Goal: Task Accomplishment & Management: Use online tool/utility

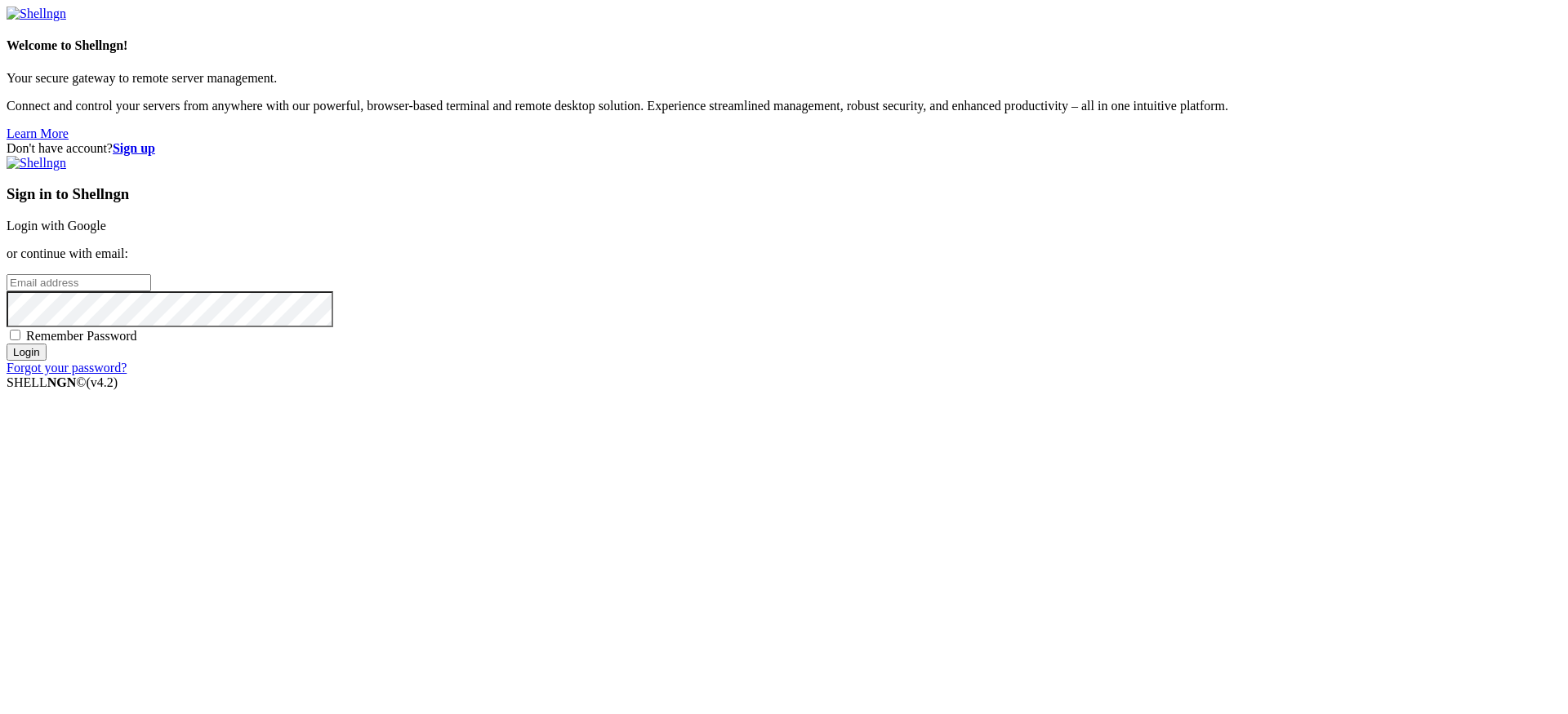
click at [966, 375] on div "Sign in to Shellngn Login with Google or continue with email: Remember Password…" at bounding box center [784, 265] width 1555 height 220
click at [138, 343] on span "Remember Password" at bounding box center [82, 335] width 111 height 14
click at [21, 340] on input "Remember Password" at bounding box center [15, 335] width 11 height 11
checkbox input "true"
click at [151, 292] on input "email" at bounding box center [79, 282] width 144 height 17
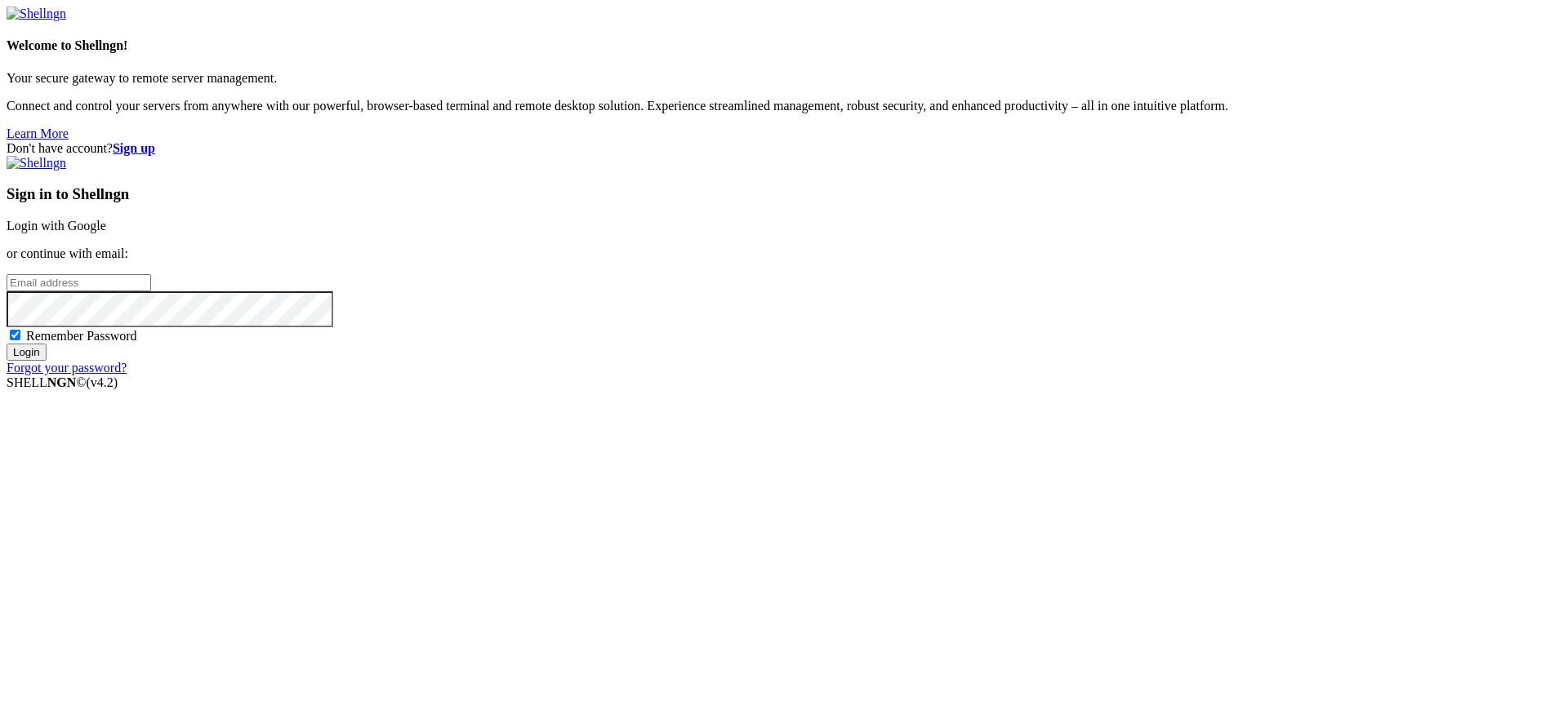
click at [151, 292] on input "email" at bounding box center [79, 282] width 144 height 17
type input "[PERSON_NAME][EMAIL_ADDRESS][DOMAIN_NAME]"
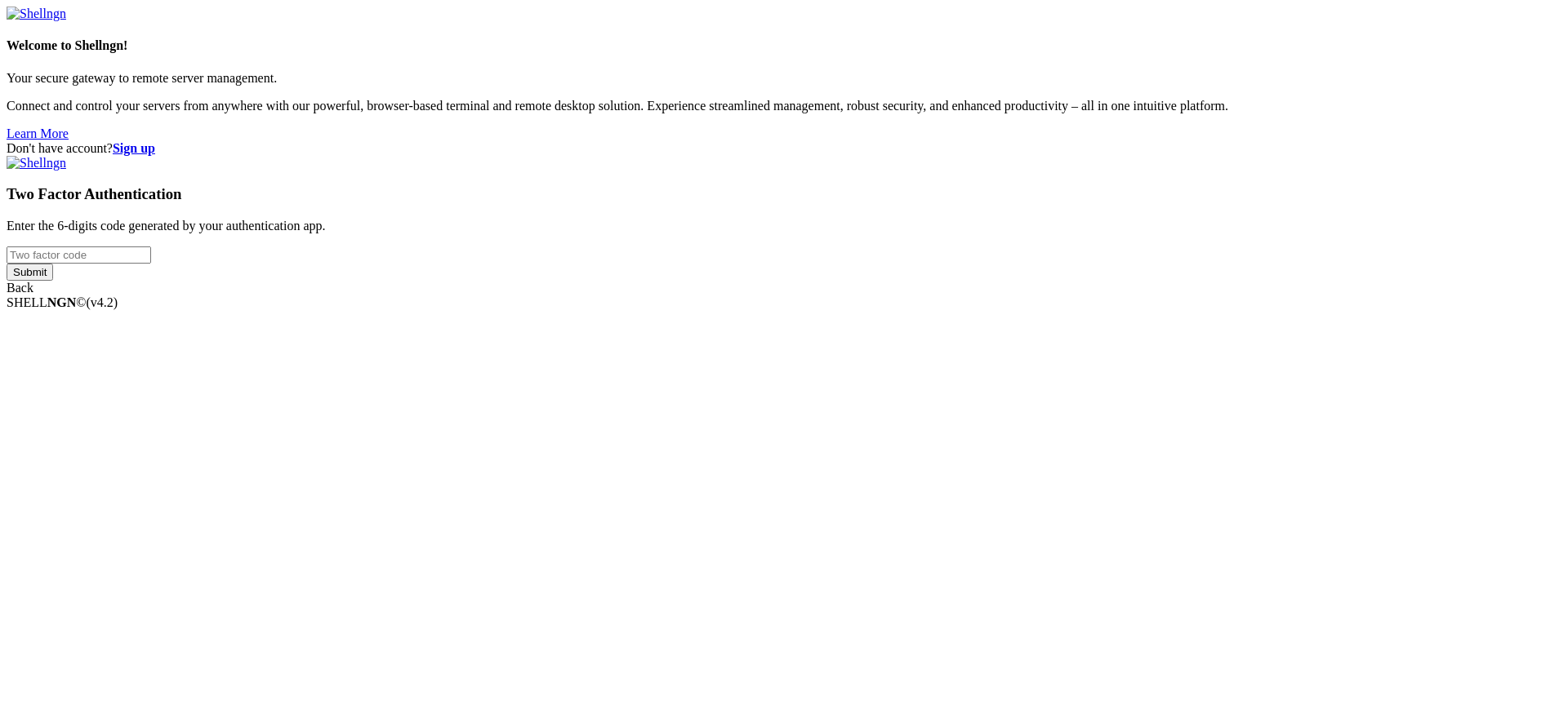
type input "947028"
click at [924, 296] on div "Welcome to Shellngn! Your secure gateway to remote server management. Connect a…" at bounding box center [784, 151] width 1555 height 289
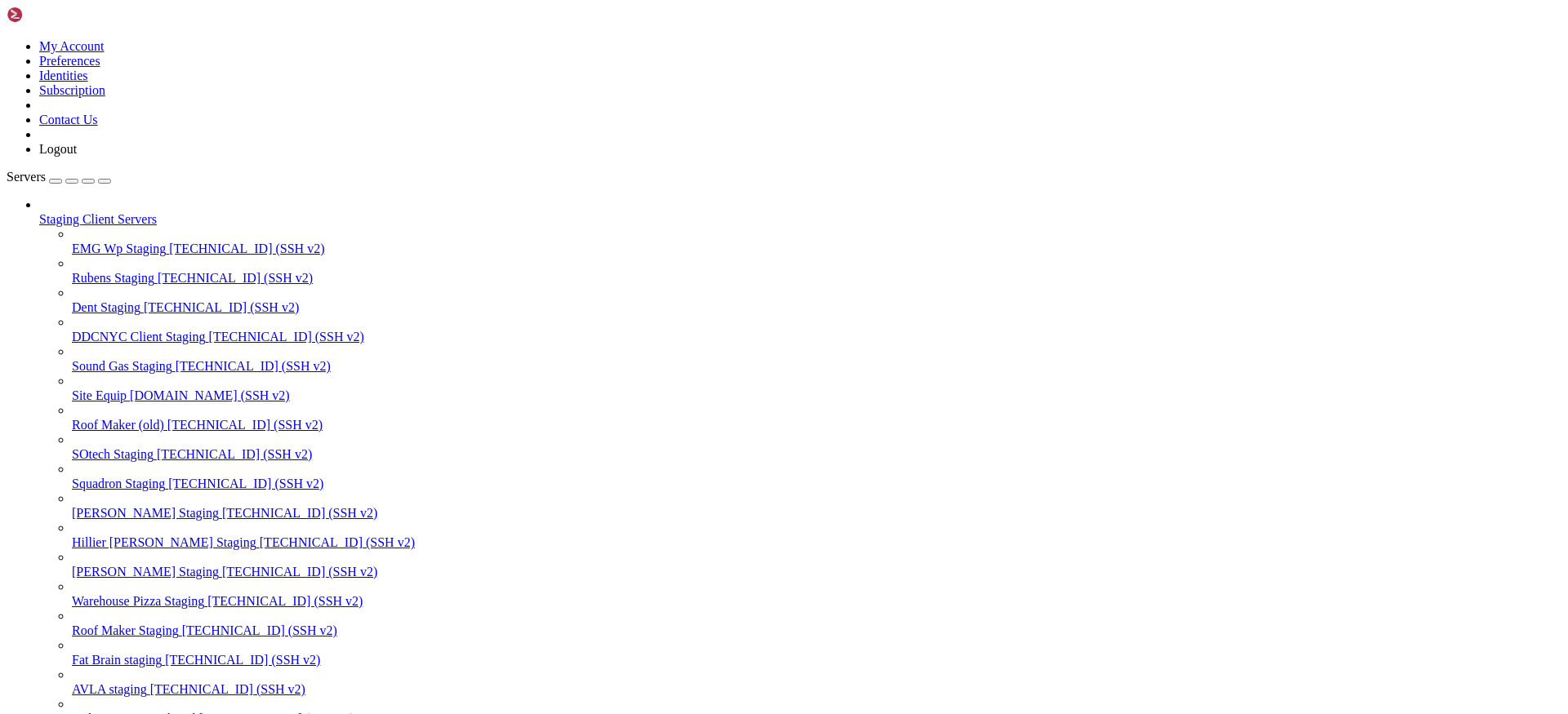
click at [88, 181] on div "button" at bounding box center [88, 181] width 0 height 0
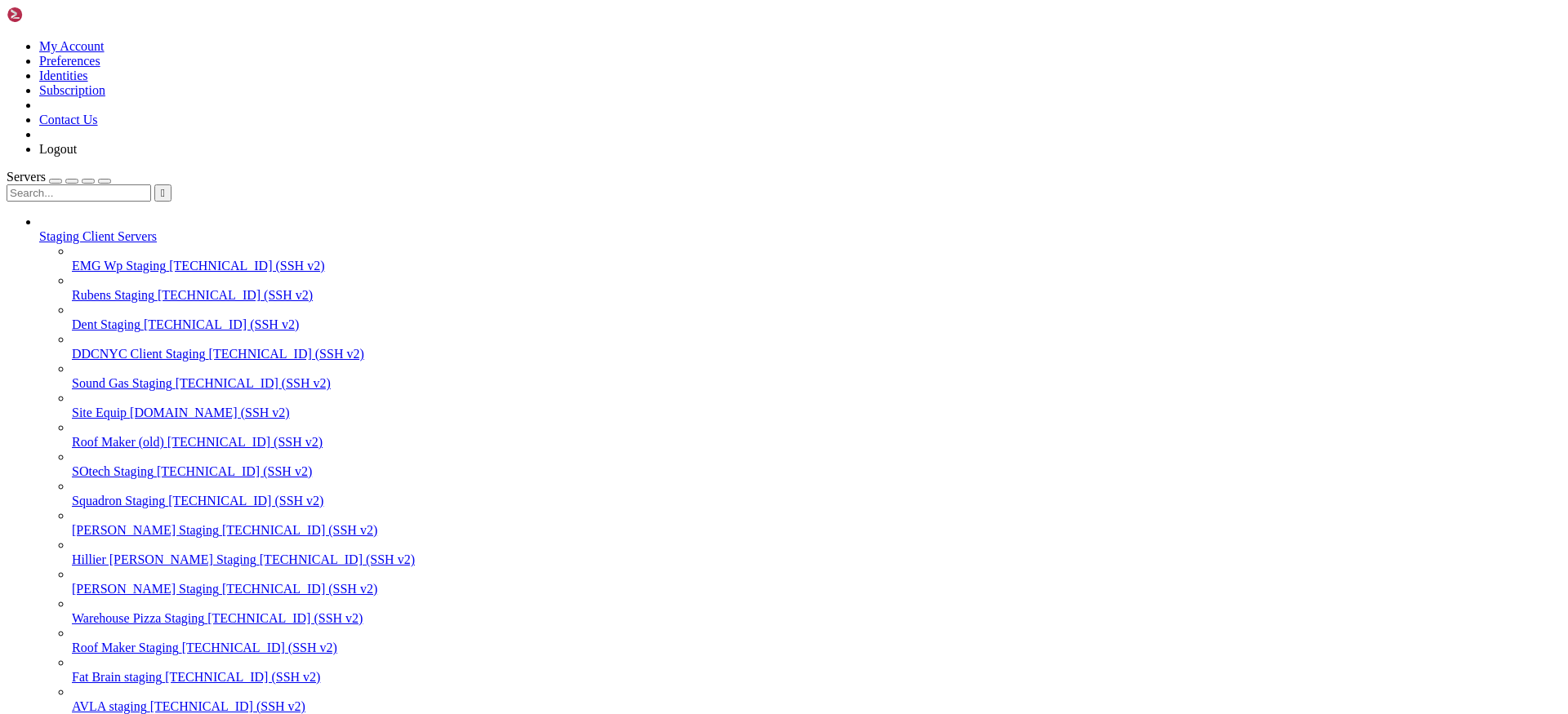
click at [151, 185] on input "text" at bounding box center [79, 193] width 144 height 17
type input "hill"
click at [259, 552] on span "[TECHNICAL_ID] (SSH v2)" at bounding box center [336, 559] width 155 height 14
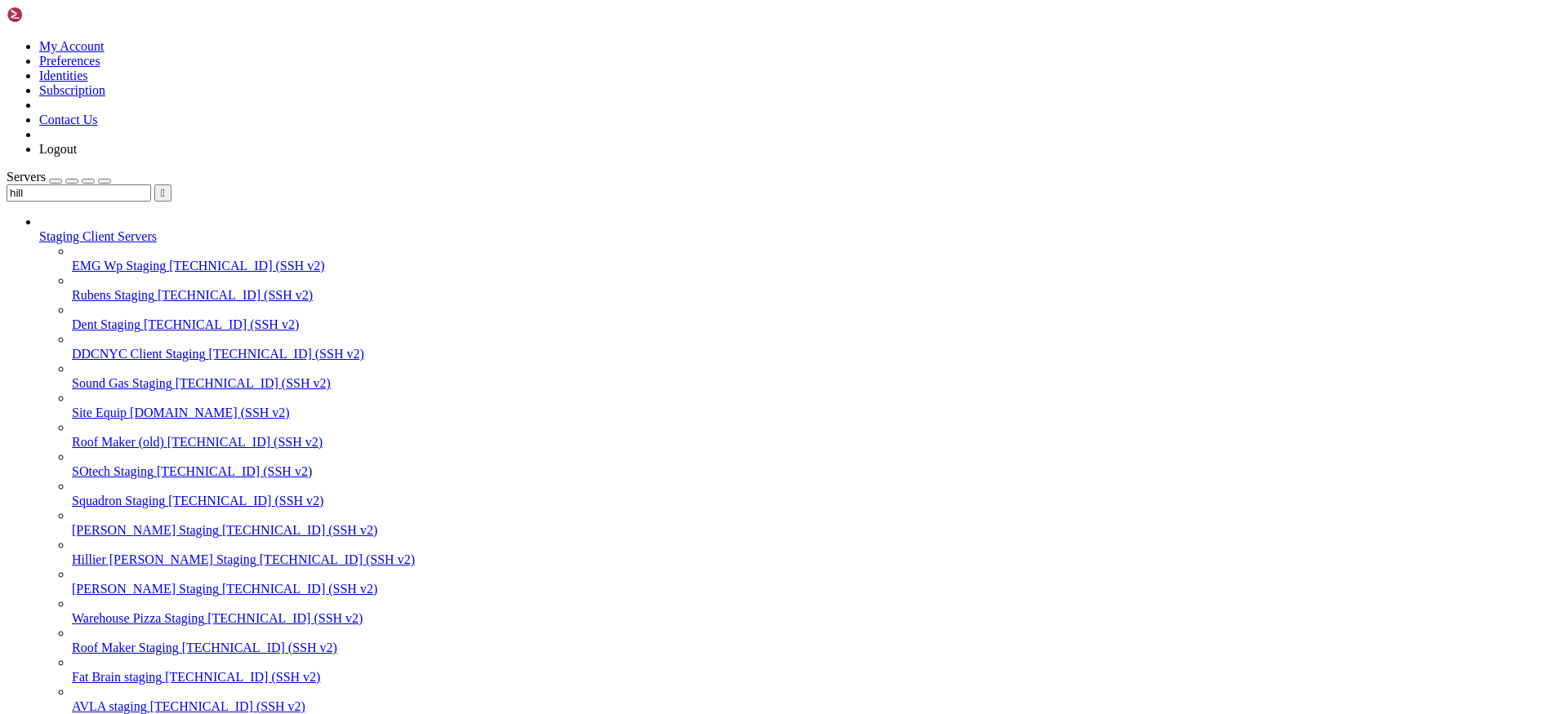
click at [259, 552] on span "[TECHNICAL_ID] (SSH v2)" at bounding box center [336, 559] width 155 height 14
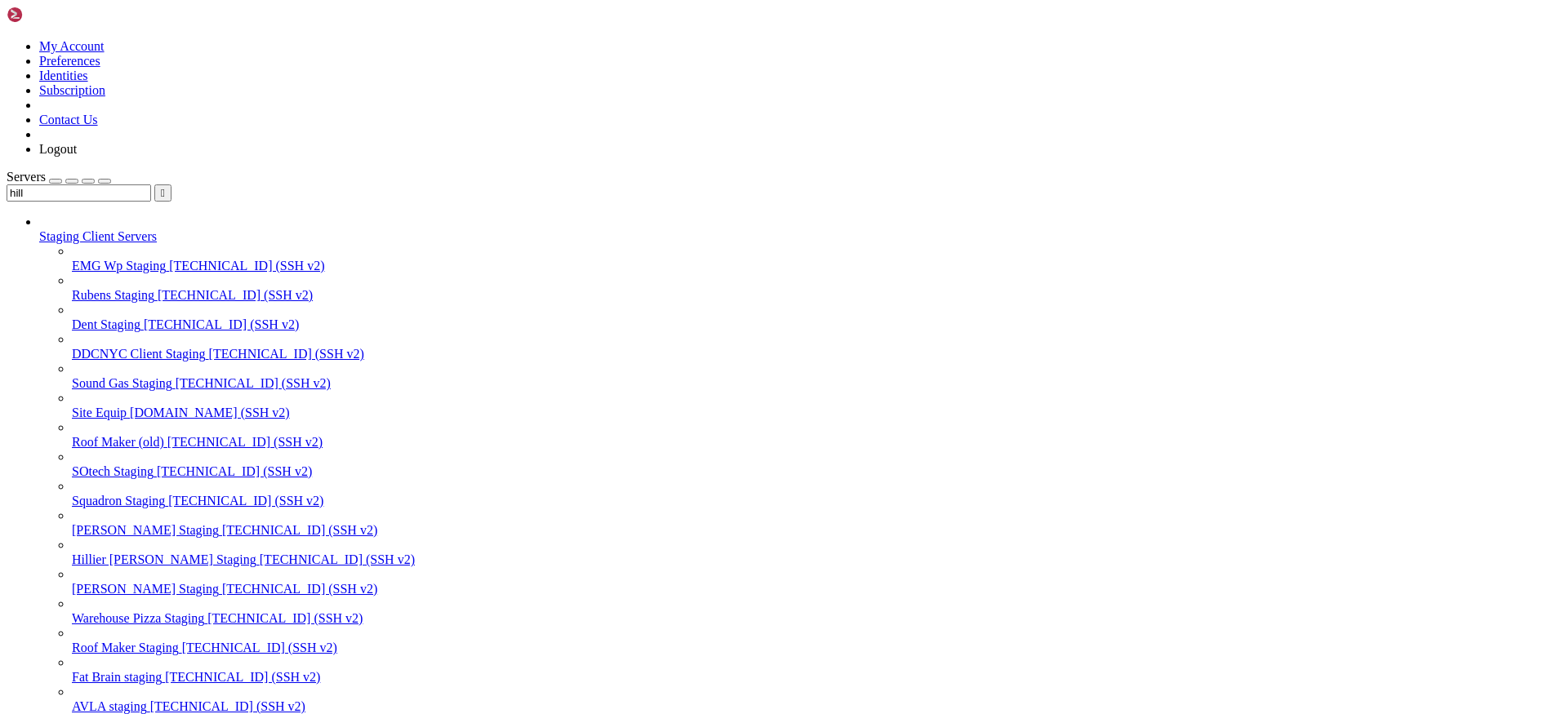
paste input "/var/www/html"
paste input "text"
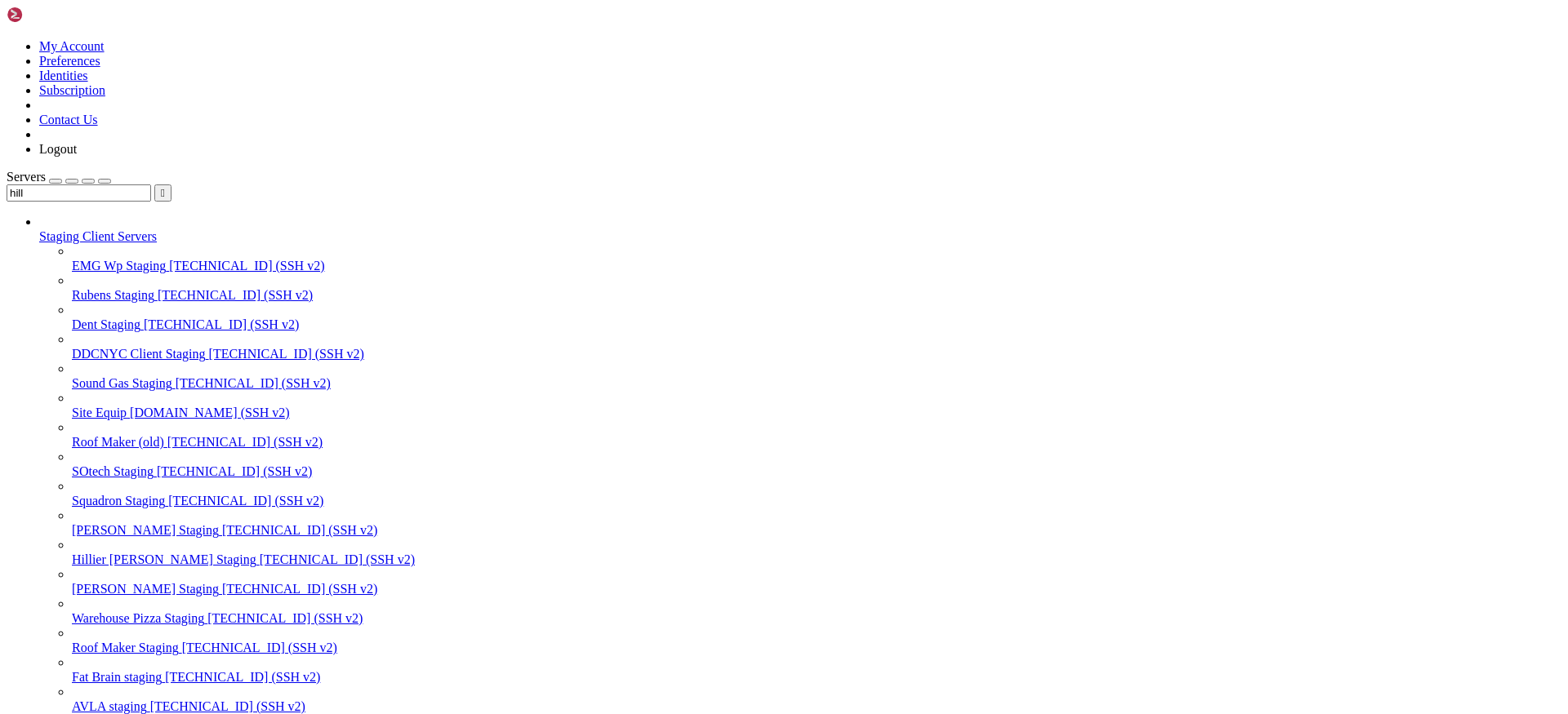
paste input "wp-content/themes/[PERSON_NAME]/resources/views/template-contact.blade.php"
type input "/var/www/html/wp-content/themes/[PERSON_NAME]/resources/views/"
type textarea "@endsection"
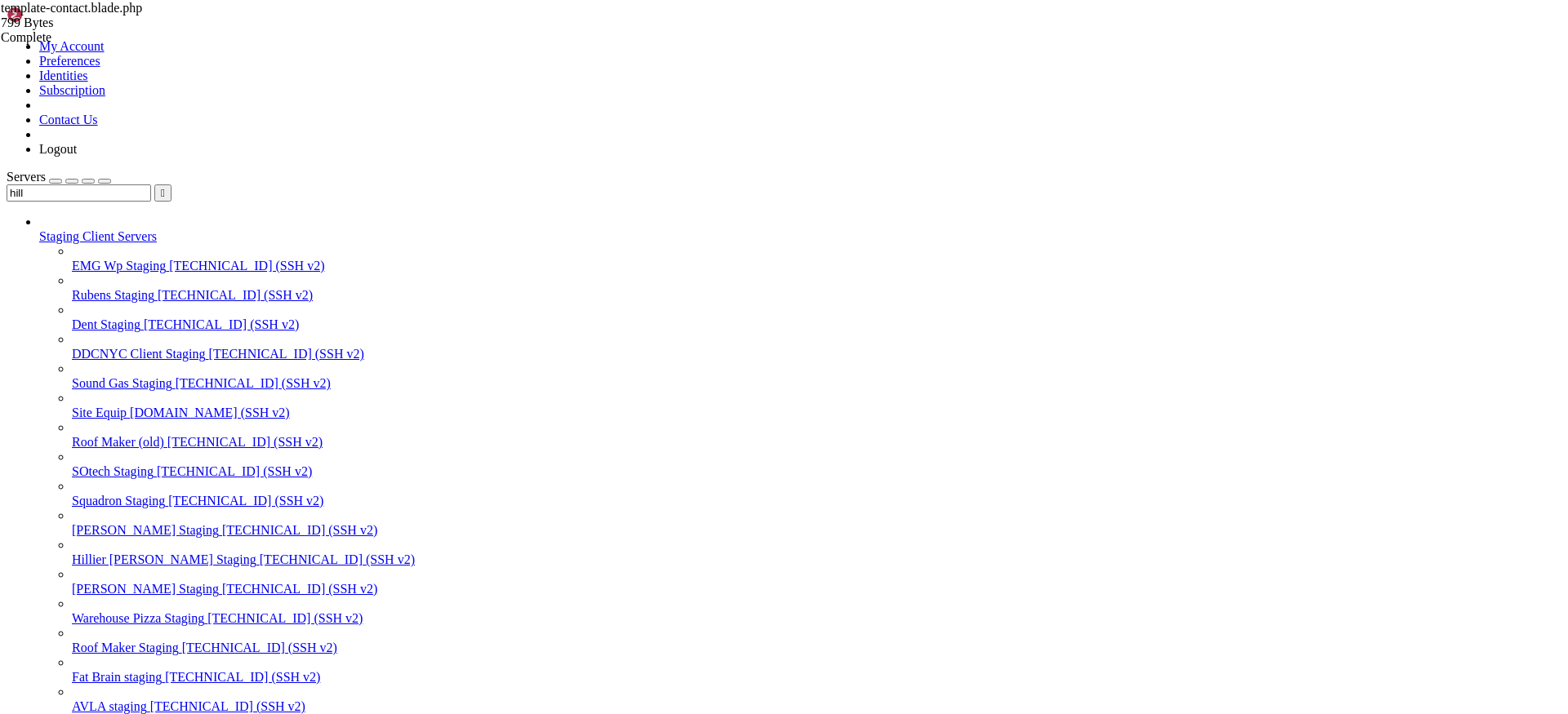
paste textarea
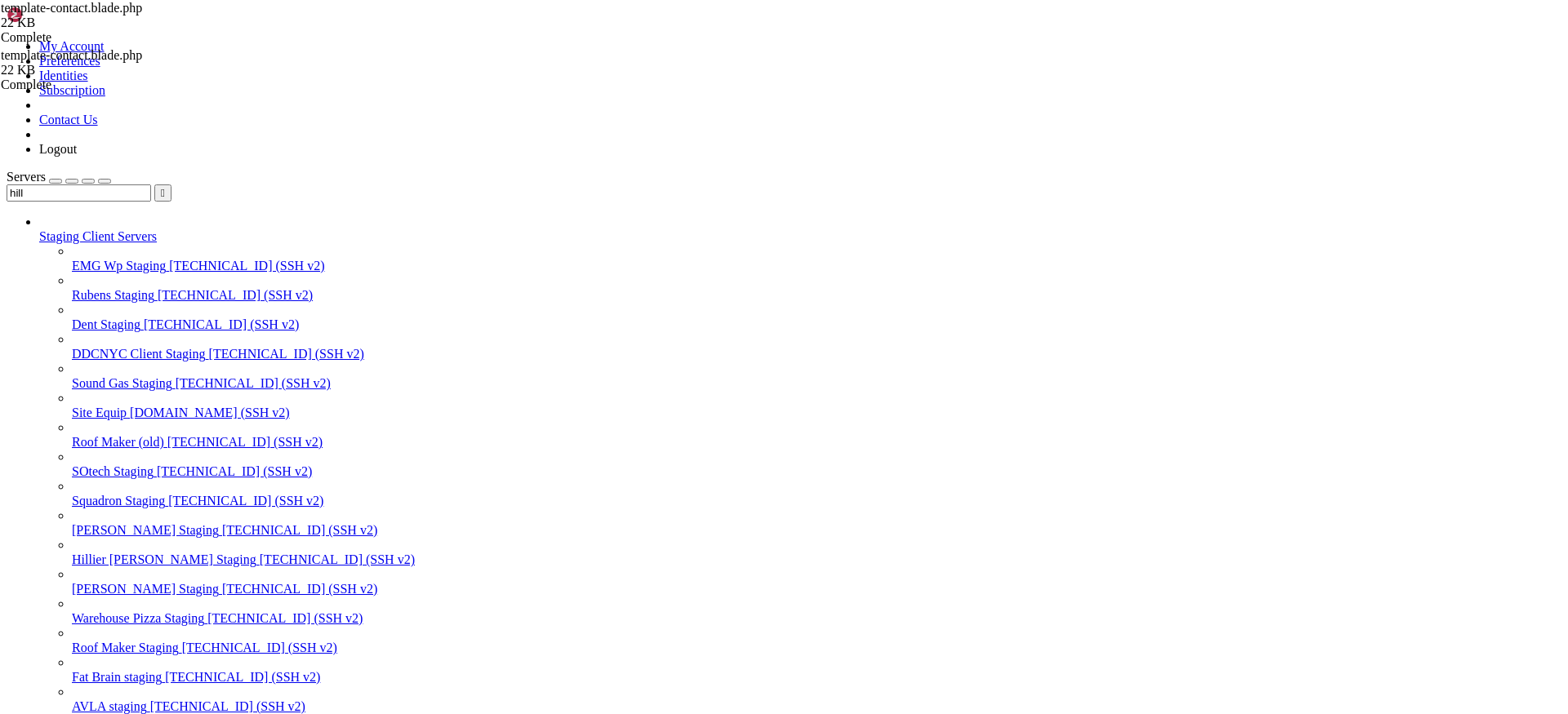
type textarea "@endsection"
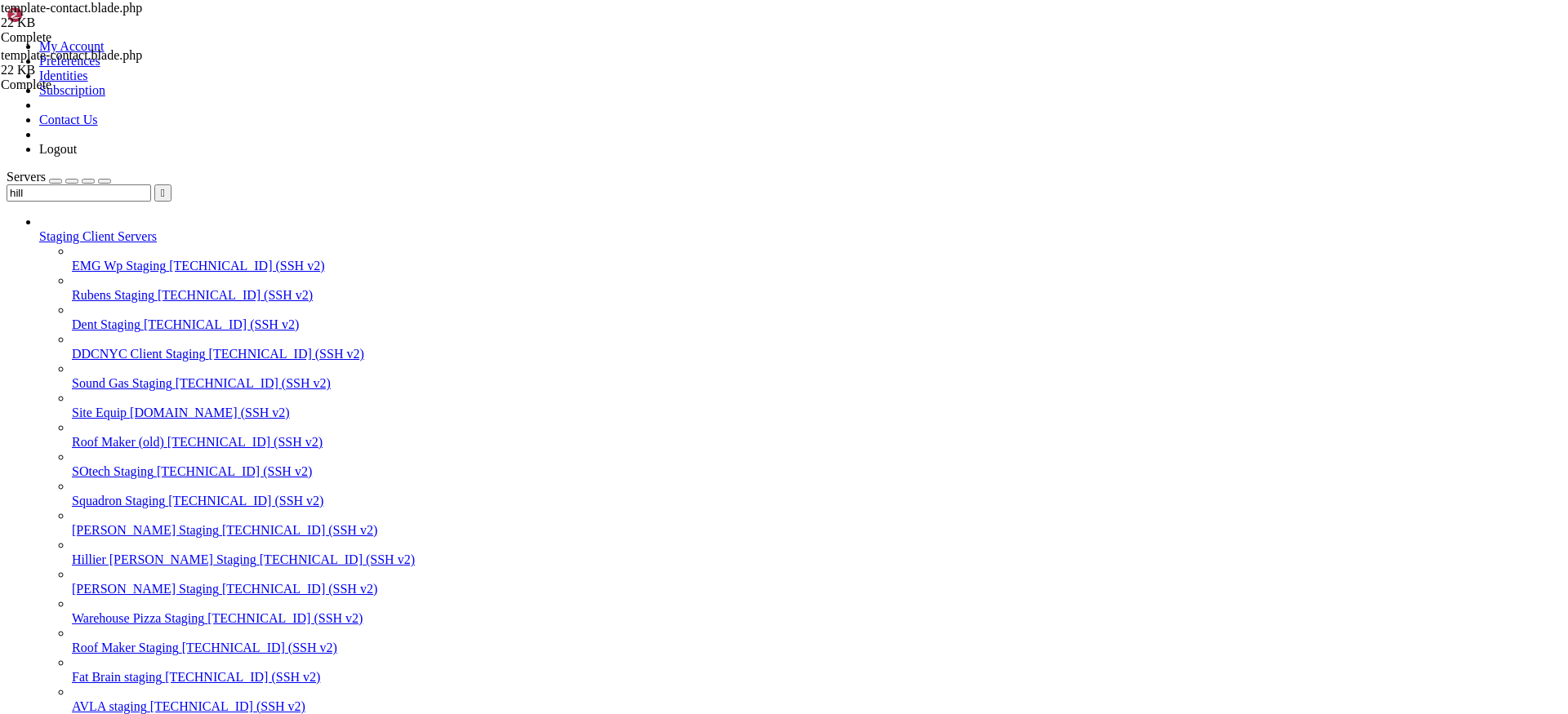
scroll to position [51, 0]
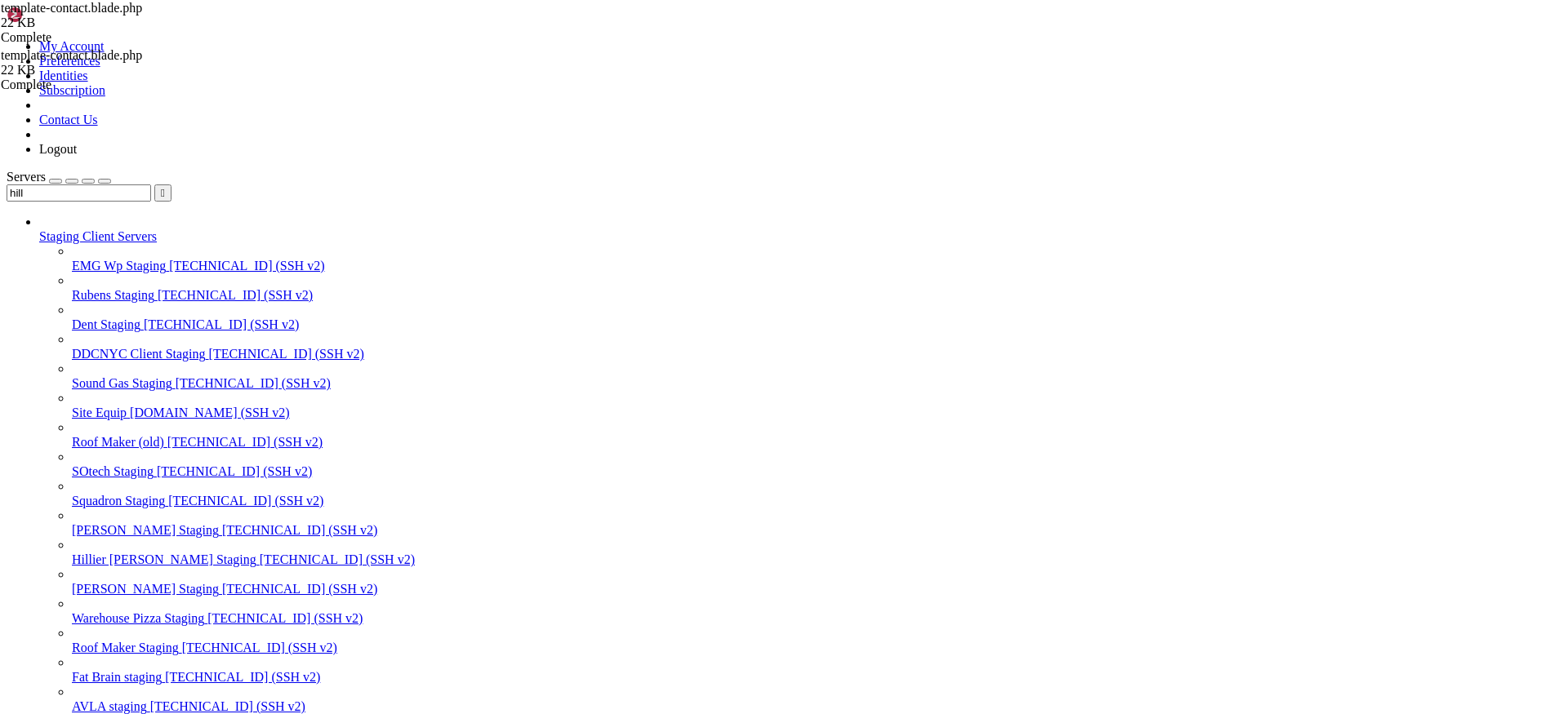
paste input "var/www/html/wp-content/themes/[PERSON_NAME]/resources/views/"
type input "/var/www/html/wp-content/themes/[PERSON_NAME]/resources/views/"
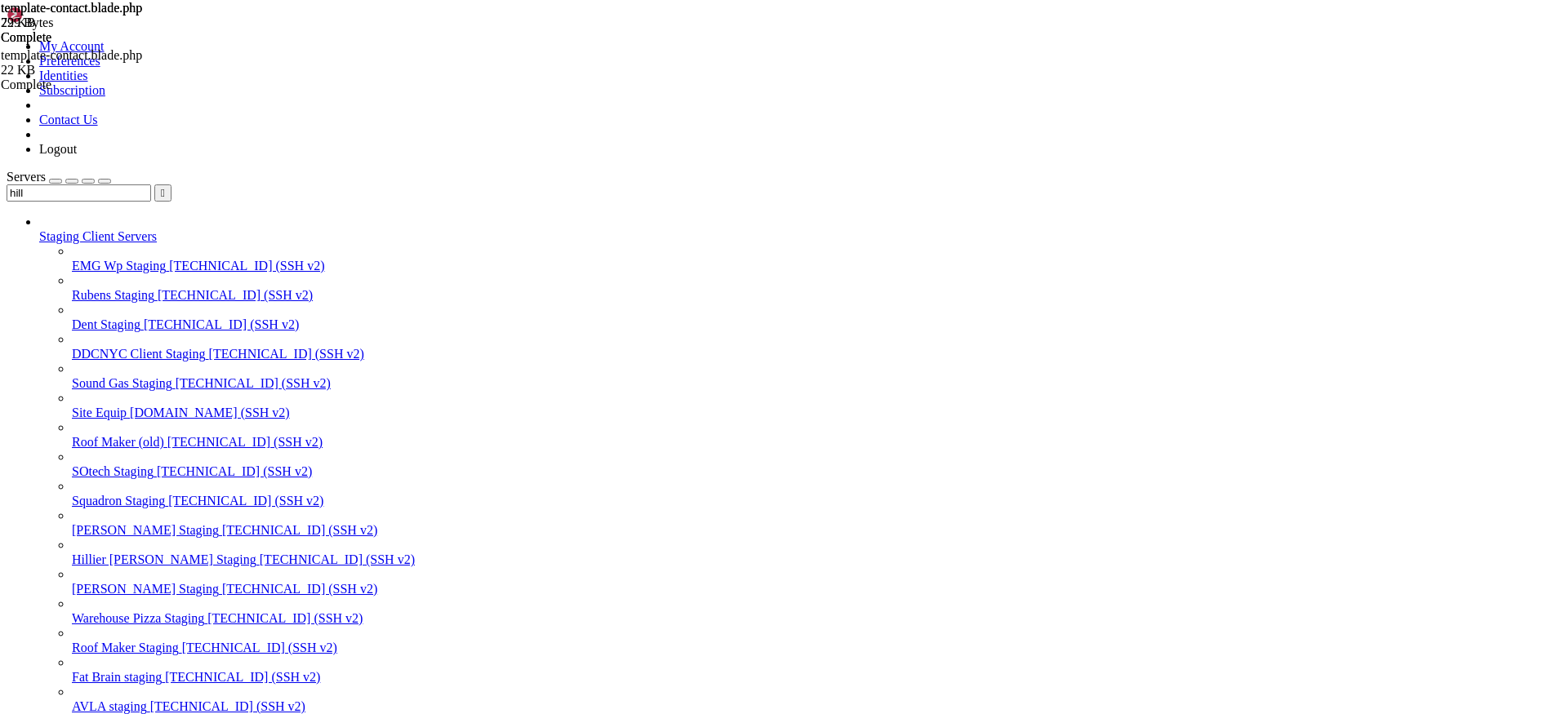
type textarea "@endsection"
paste textarea
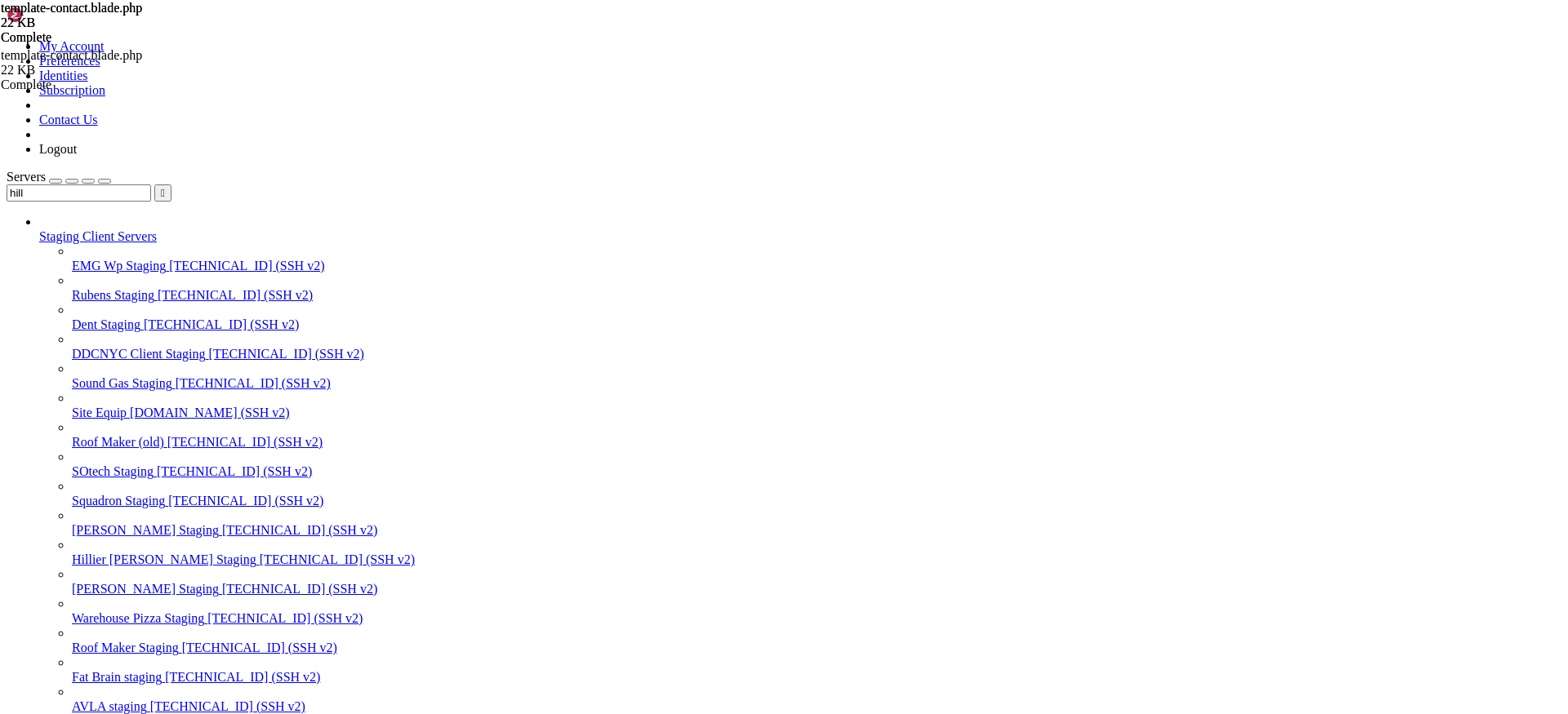
type textarea "@endsection"
paste textarea
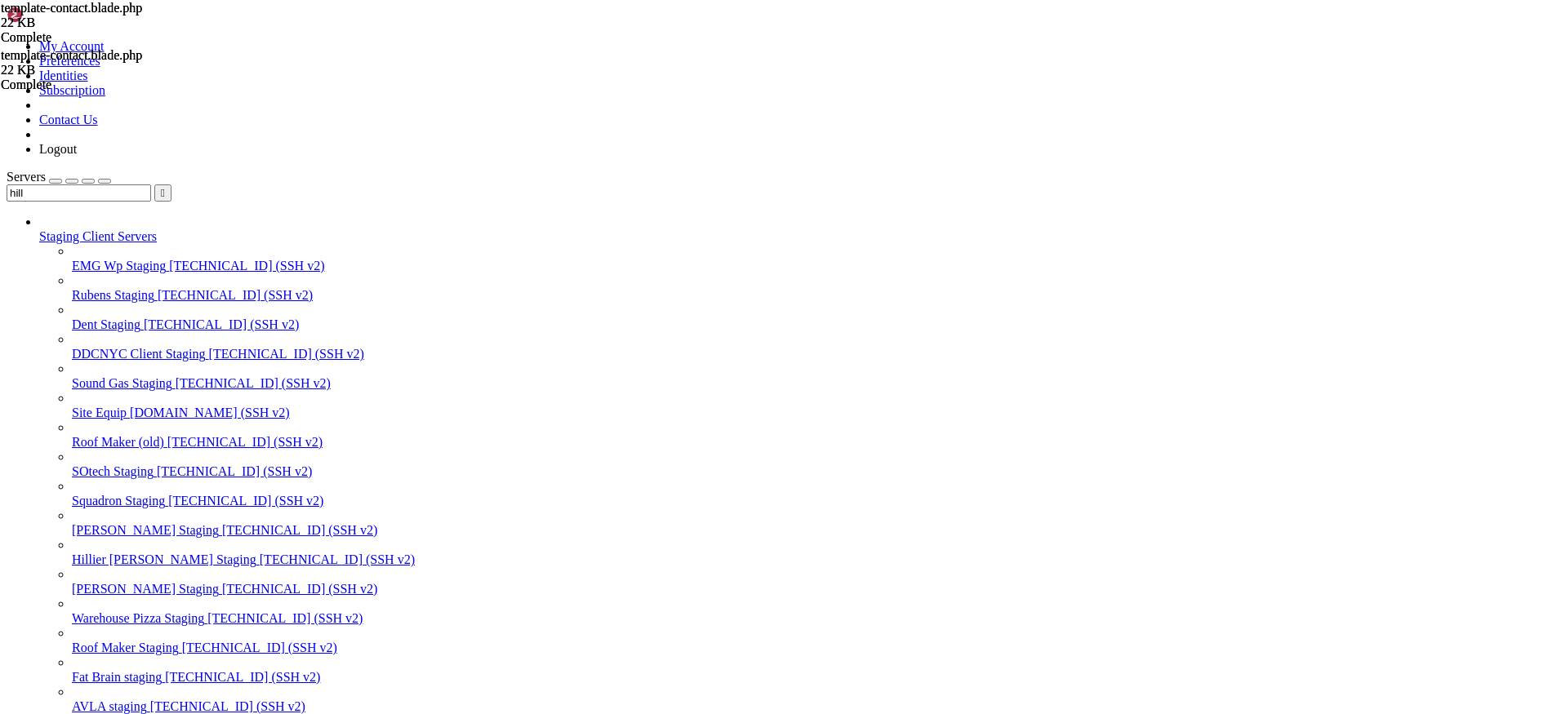
scroll to position [1772, 0]
